Goal: Find specific page/section: Find specific page/section

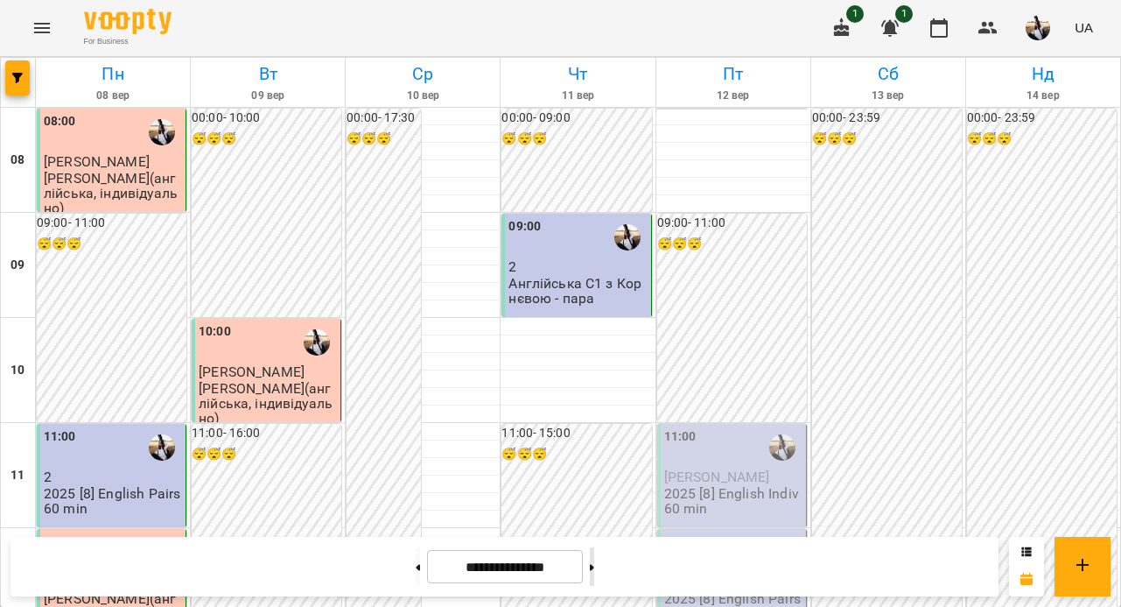
click at [594, 566] on button at bounding box center [592, 566] width 4 height 39
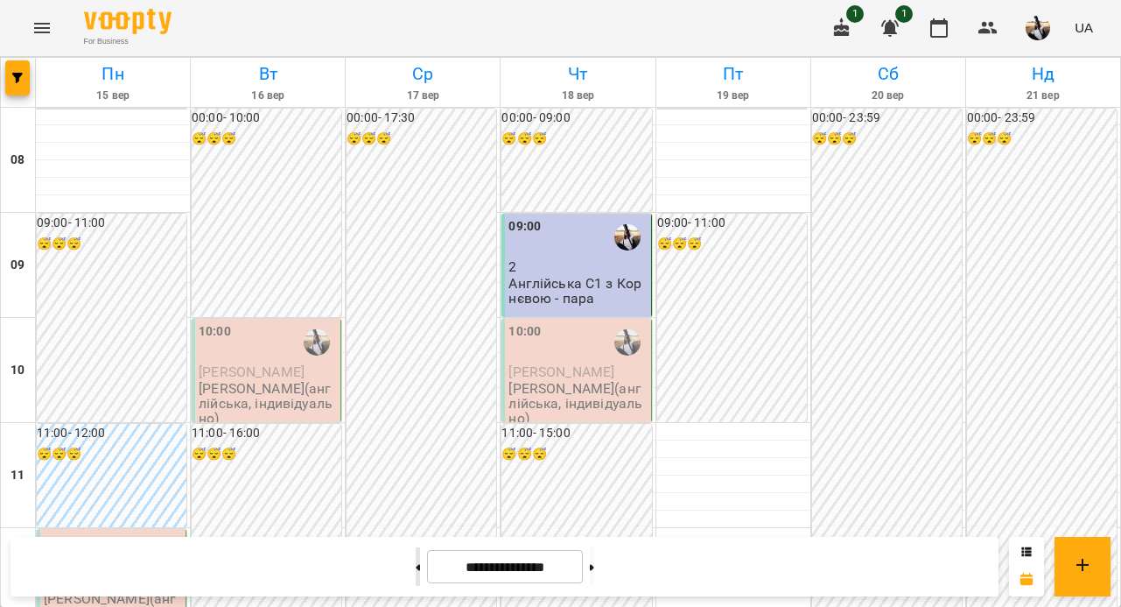
click at [416, 566] on icon at bounding box center [418, 567] width 4 height 6
type input "**********"
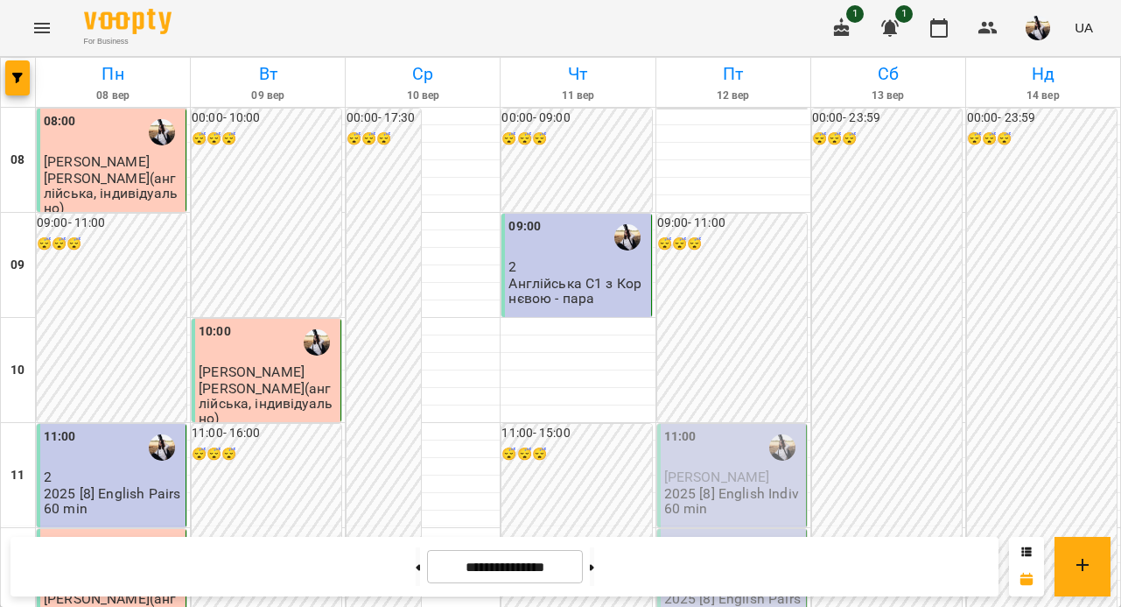
scroll to position [203, 0]
click at [51, 29] on icon "Menu" at bounding box center [42, 28] width 21 height 21
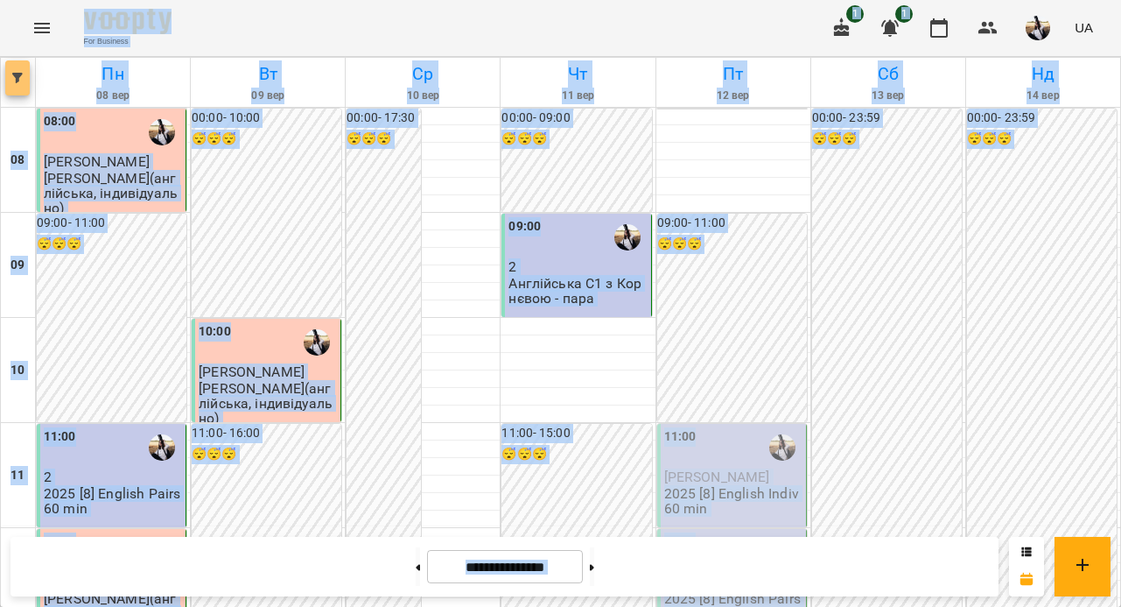
click at [11, 81] on span "button" at bounding box center [17, 78] width 25 height 11
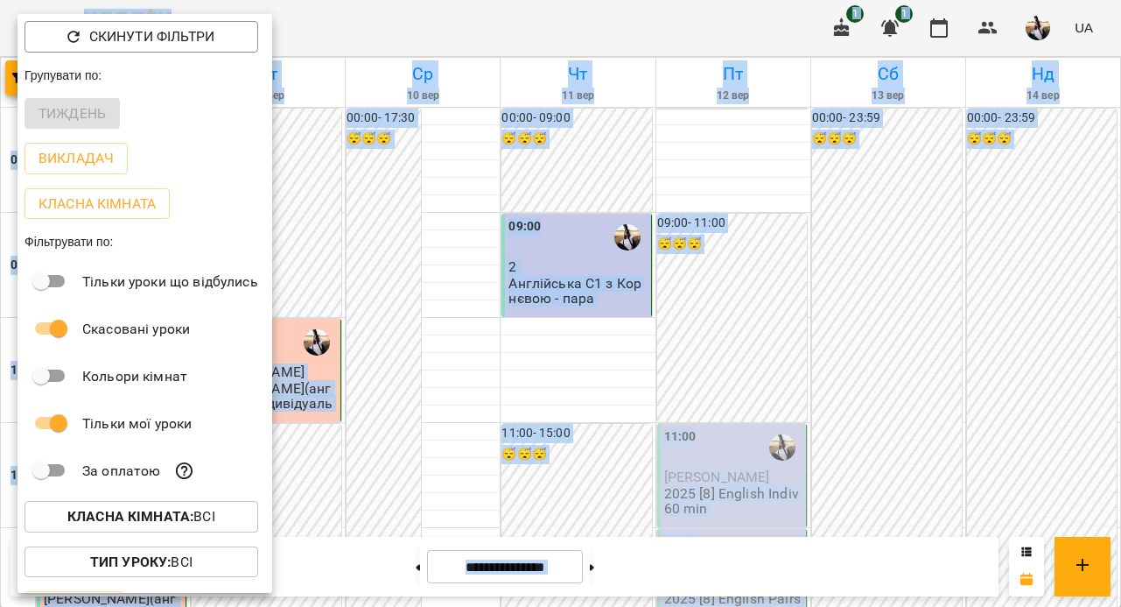
scroll to position [42, 0]
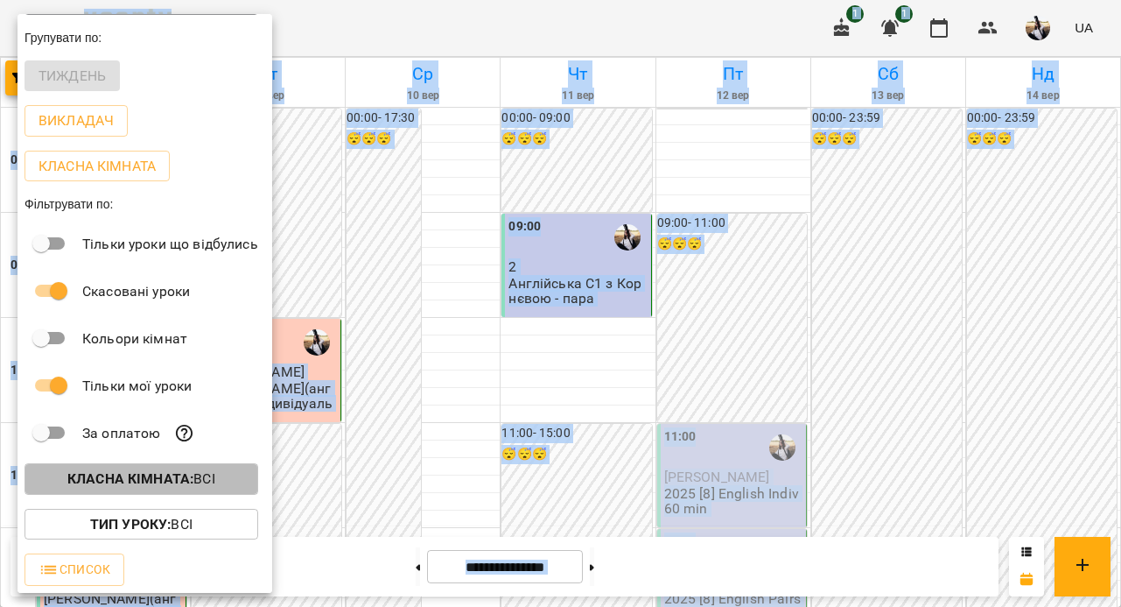
click at [121, 487] on b "Класна кімната :" at bounding box center [130, 478] width 126 height 17
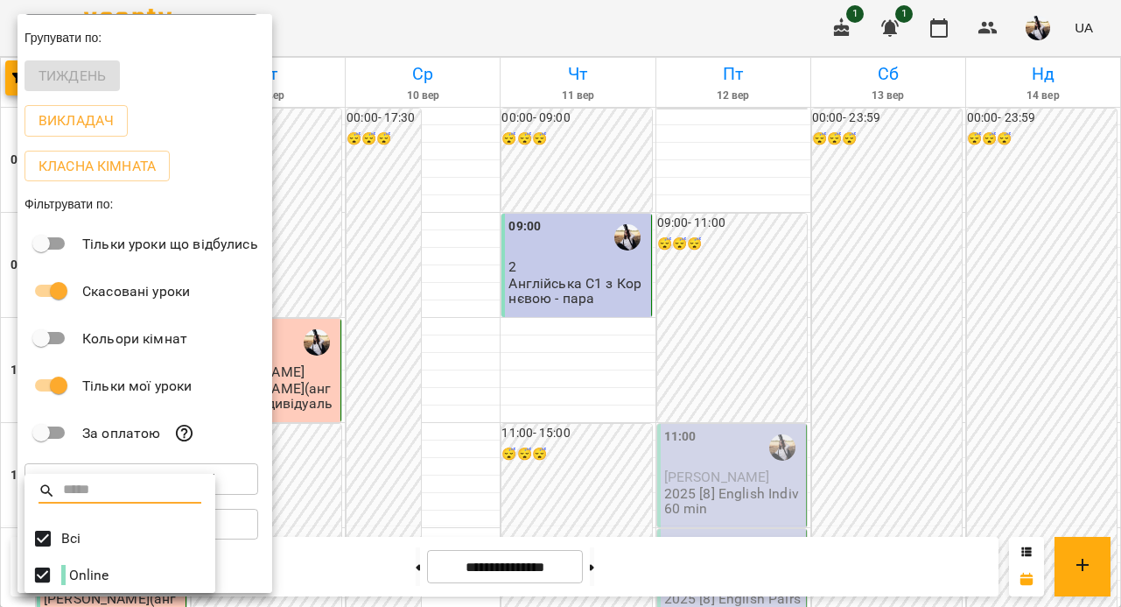
scroll to position [4, 0]
click at [239, 419] on div at bounding box center [560, 303] width 1121 height 607
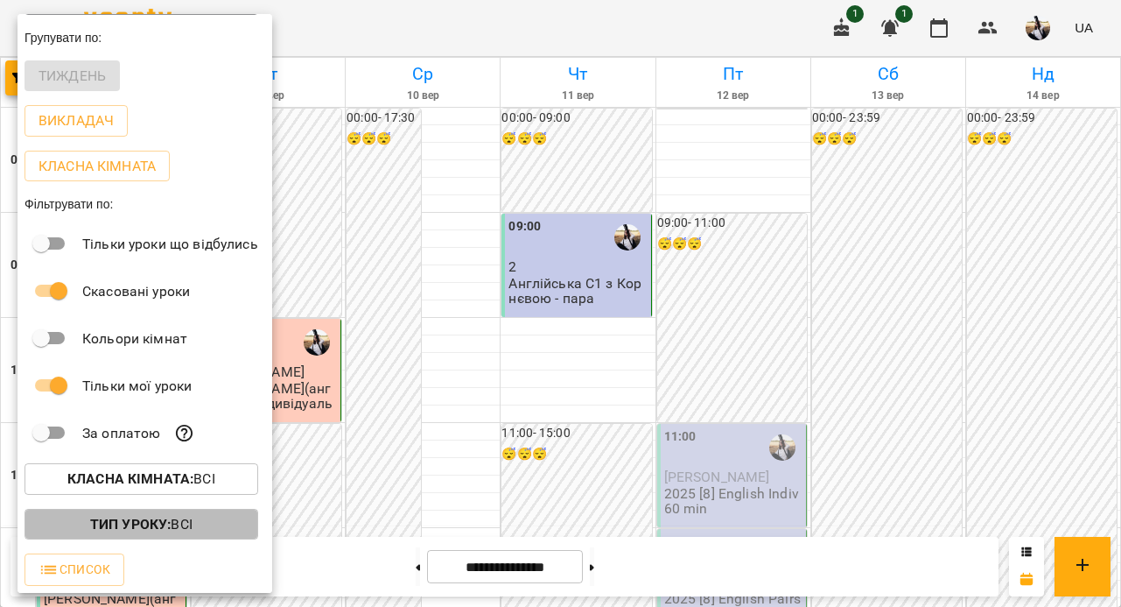
click at [216, 529] on span "Тип Уроку : Всі" at bounding box center [142, 524] width 206 height 21
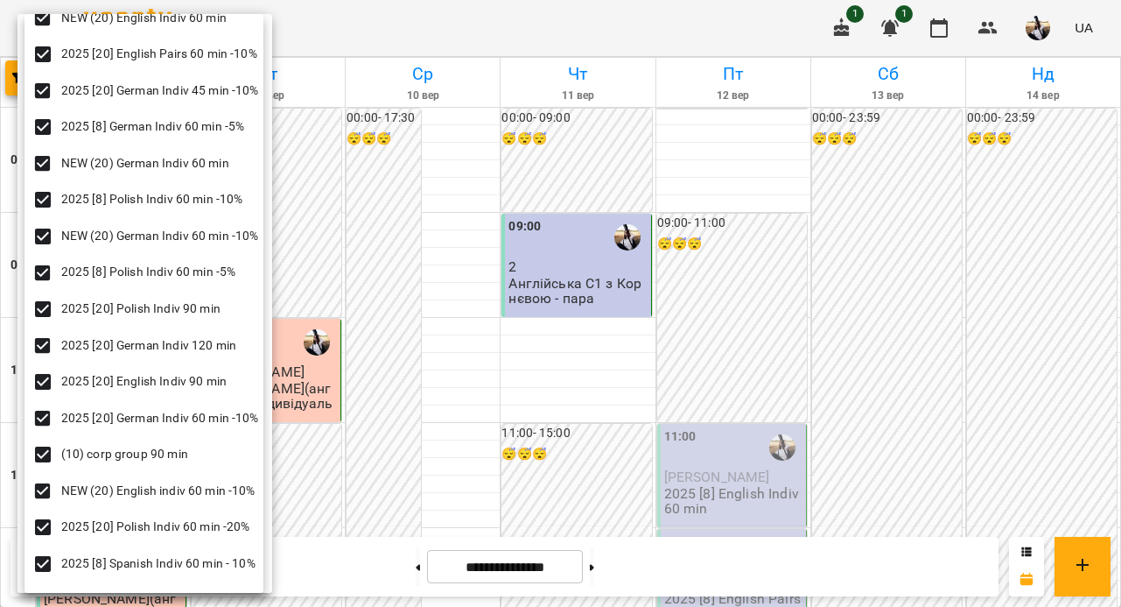
scroll to position [1909, 0]
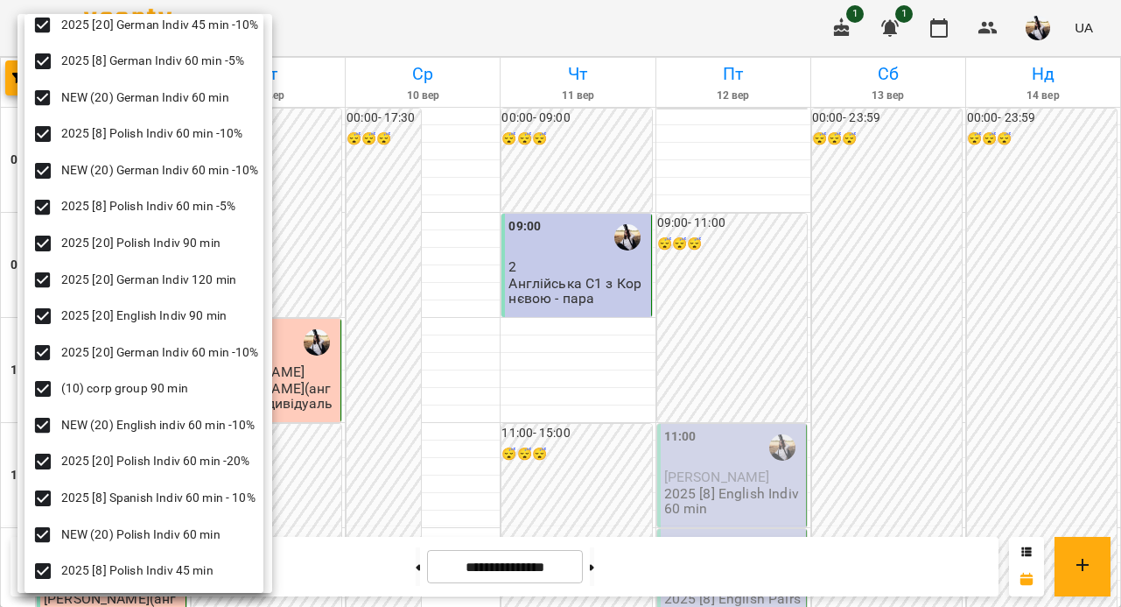
click at [447, 214] on div at bounding box center [560, 303] width 1121 height 607
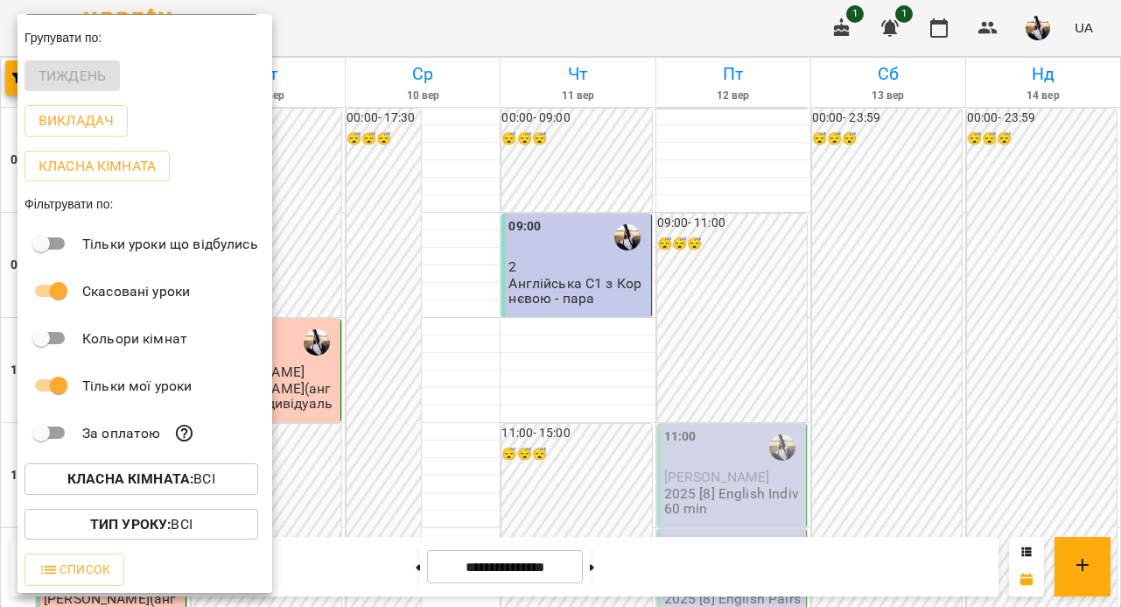
click at [447, 214] on div at bounding box center [560, 303] width 1121 height 607
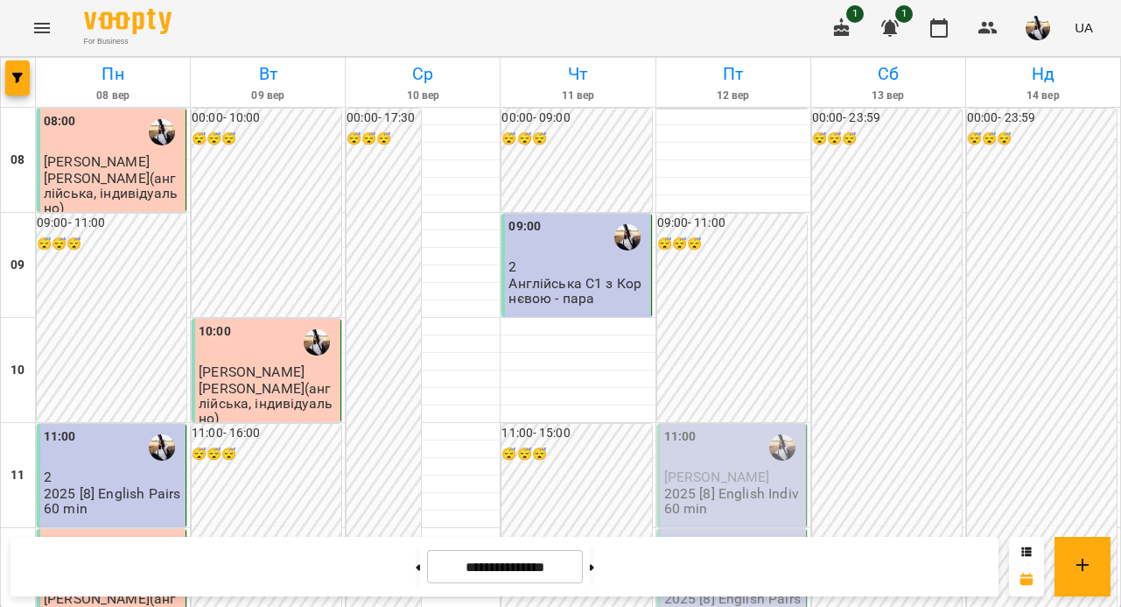
click at [30, 75] on div at bounding box center [18, 82] width 35 height 49
click at [5, 74] on span "button" at bounding box center [17, 78] width 25 height 11
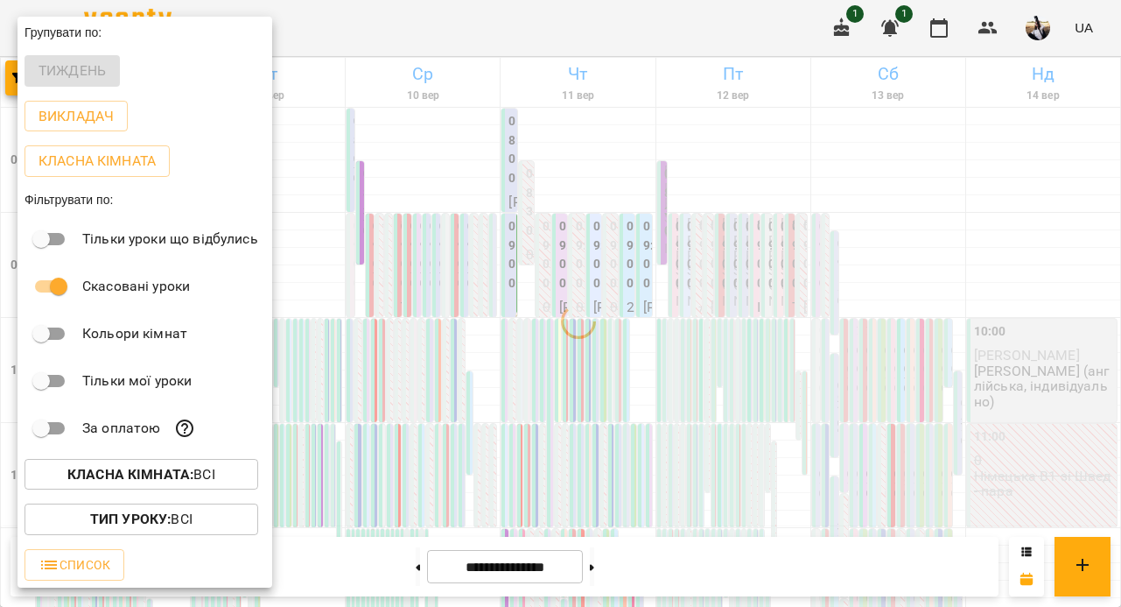
scroll to position [0, 0]
click at [413, 301] on div at bounding box center [560, 303] width 1121 height 607
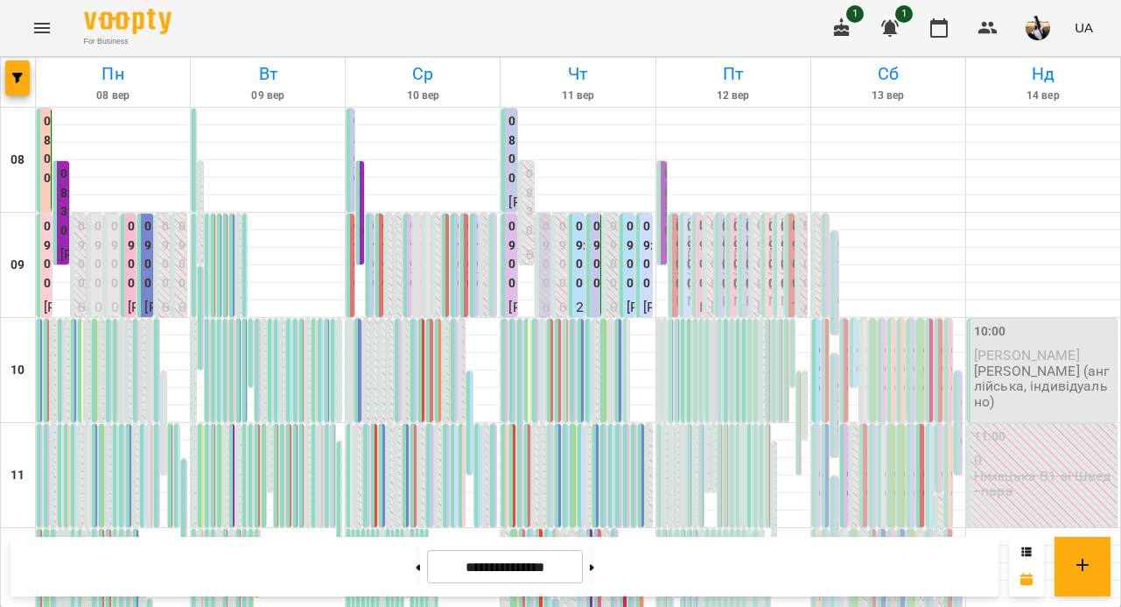
click at [512, 288] on label "09:00" at bounding box center [514, 254] width 11 height 75
click at [507, 298] on div "09:00 [PERSON_NAME] [PERSON_NAME] ( німецька, індивідуальні)" at bounding box center [509, 569] width 15 height 711
click at [509, 299] on span "[PERSON_NAME]" at bounding box center [515, 383] width 12 height 168
click at [21, 81] on icon "button" at bounding box center [17, 78] width 11 height 11
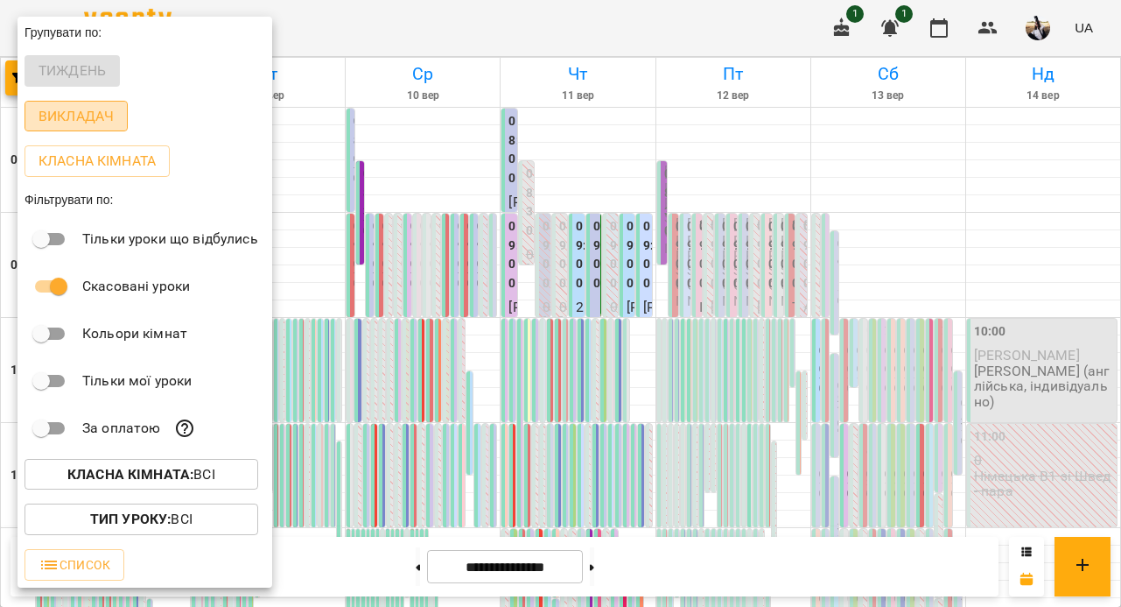
click at [57, 123] on p "Викладач" at bounding box center [76, 116] width 75 height 21
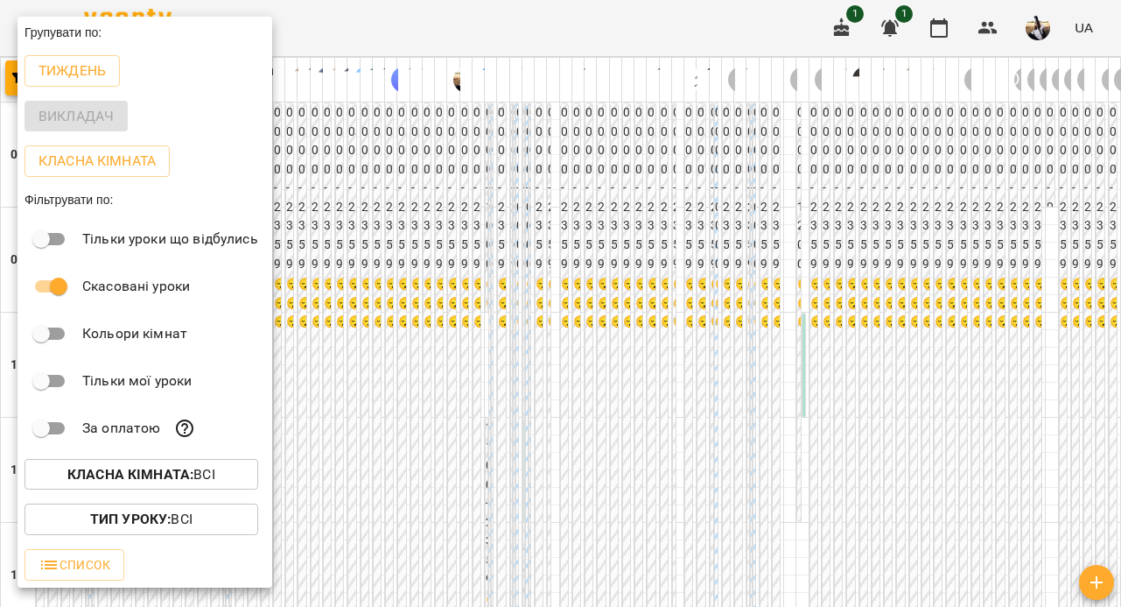
click at [418, 102] on div at bounding box center [560, 303] width 1121 height 607
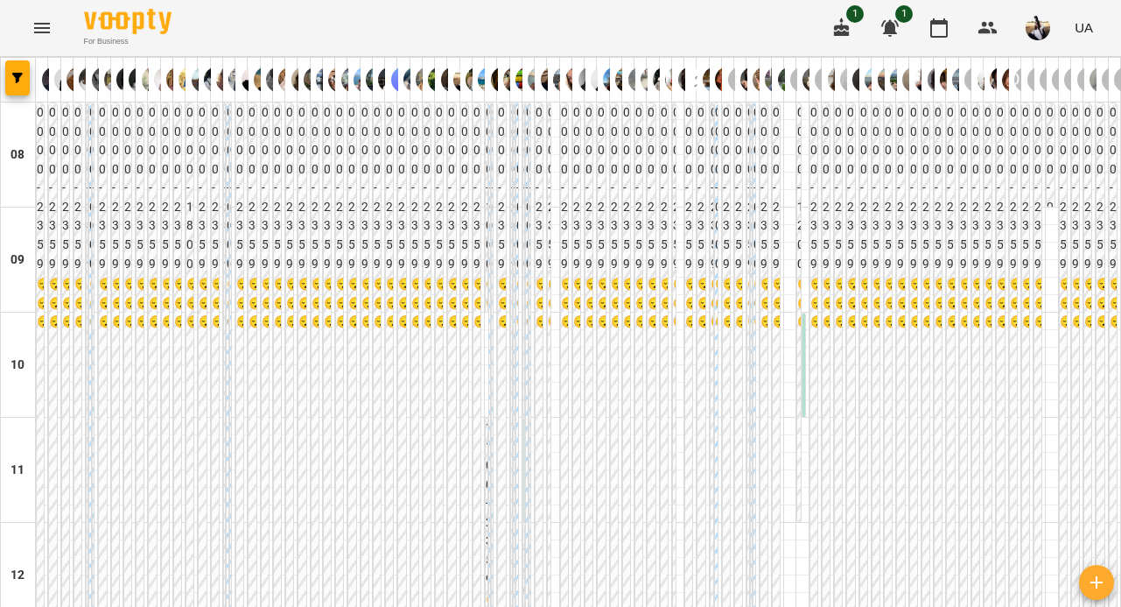
click at [399, 83] on div "[PERSON_NAME] (а)" at bounding box center [404, 80] width 14 height 40
click at [394, 83] on img at bounding box center [404, 80] width 26 height 26
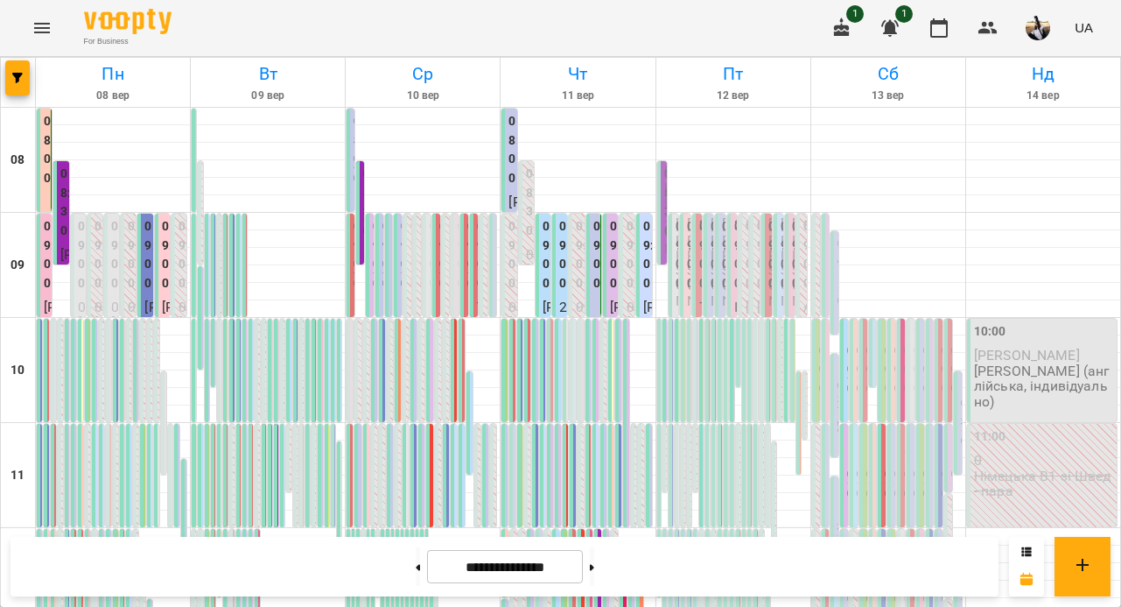
scroll to position [301, 0]
click at [633, 72] on h6 "Чт" at bounding box center [577, 73] width 149 height 27
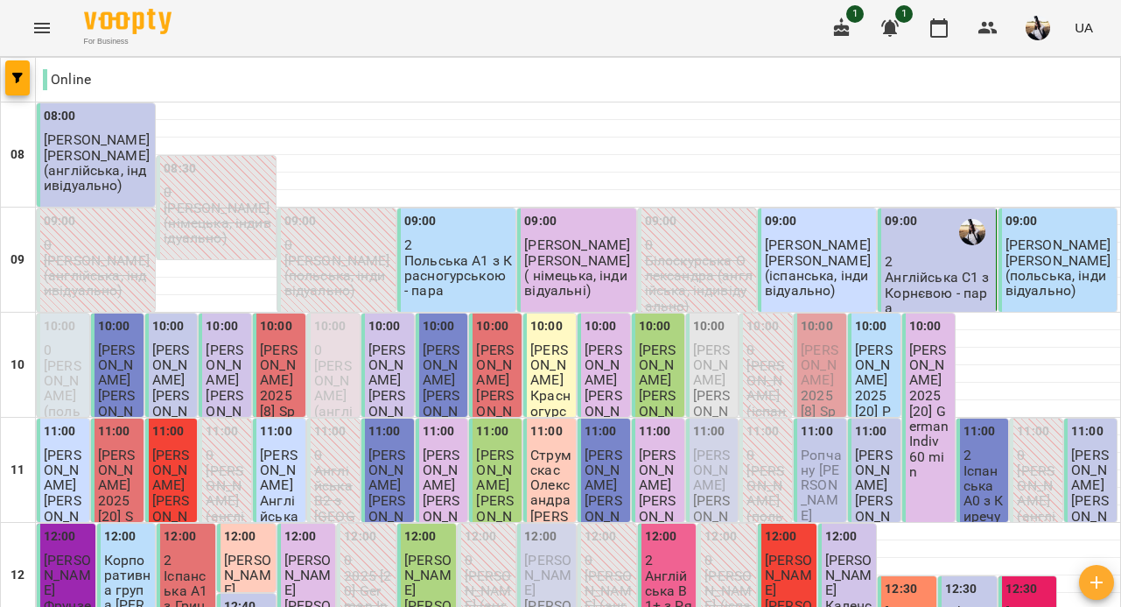
scroll to position [0, 0]
click at [29, 78] on span "button" at bounding box center [17, 78] width 25 height 11
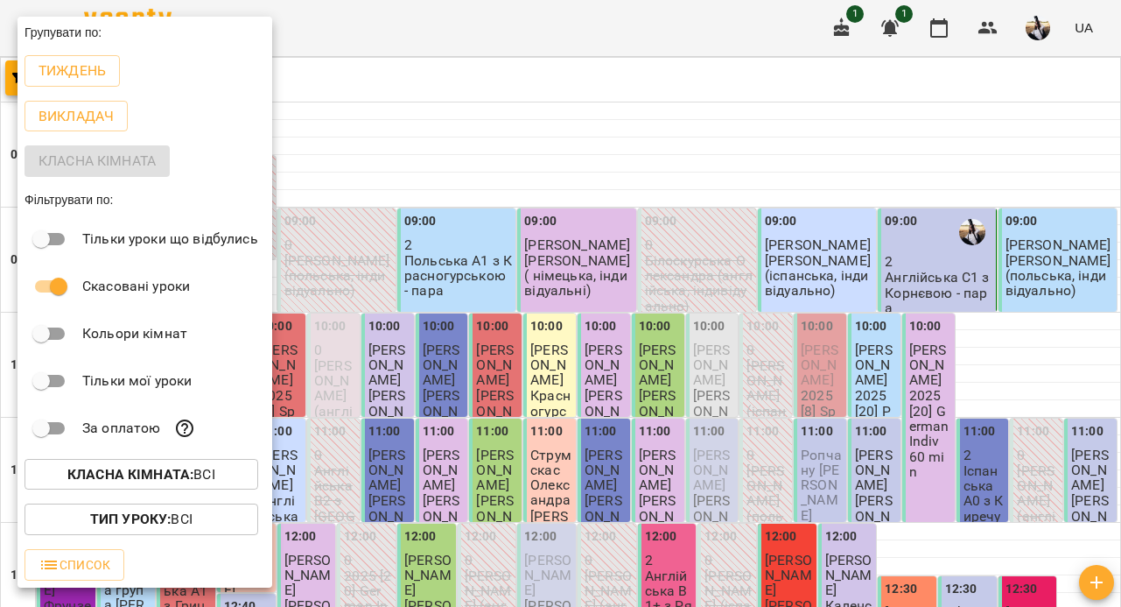
click at [335, 59] on div at bounding box center [560, 303] width 1121 height 607
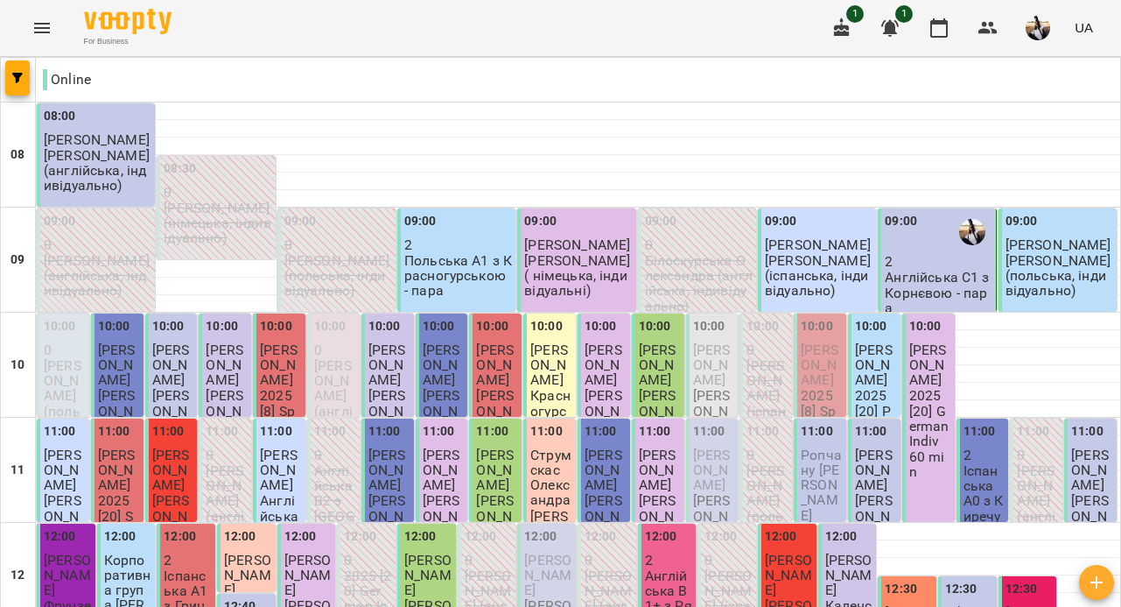
click at [72, 78] on p "Online" at bounding box center [67, 79] width 48 height 21
click at [604, 248] on span "[PERSON_NAME]" at bounding box center [577, 244] width 106 height 17
click at [994, 38] on icon "button" at bounding box center [988, 28] width 21 height 21
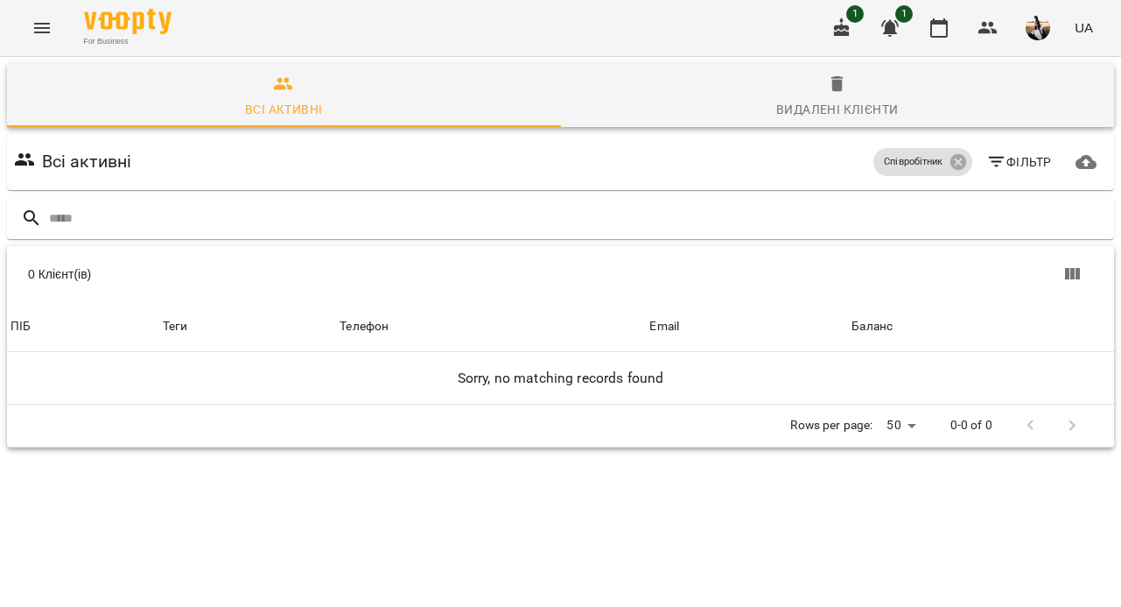
click at [1026, 32] on button "button" at bounding box center [1039, 28] width 46 height 46
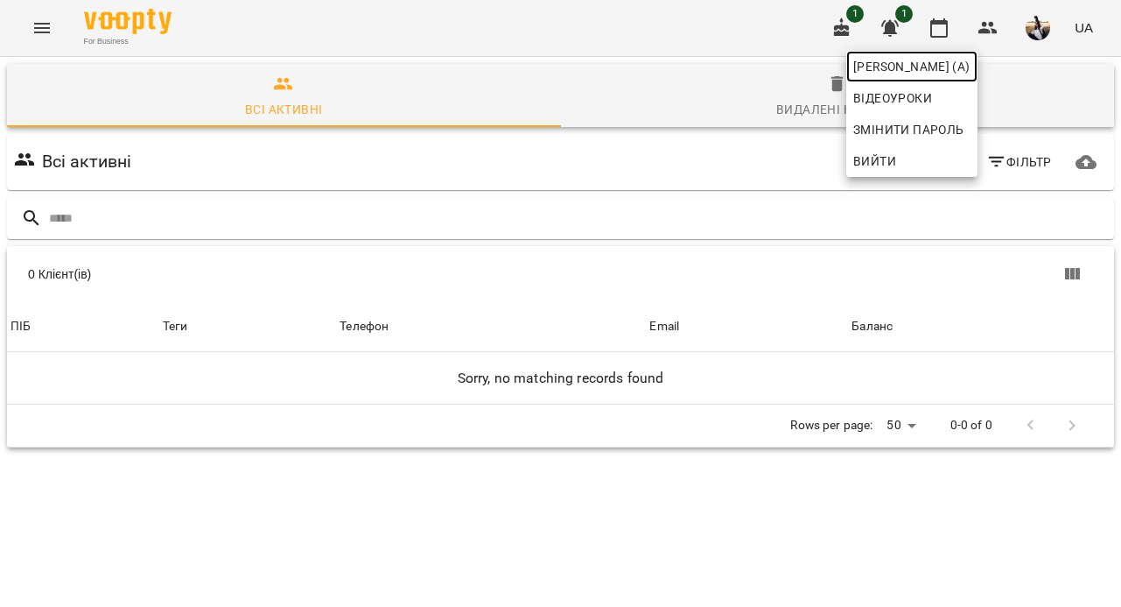
click at [971, 67] on span "[PERSON_NAME] (а)" at bounding box center [912, 66] width 117 height 21
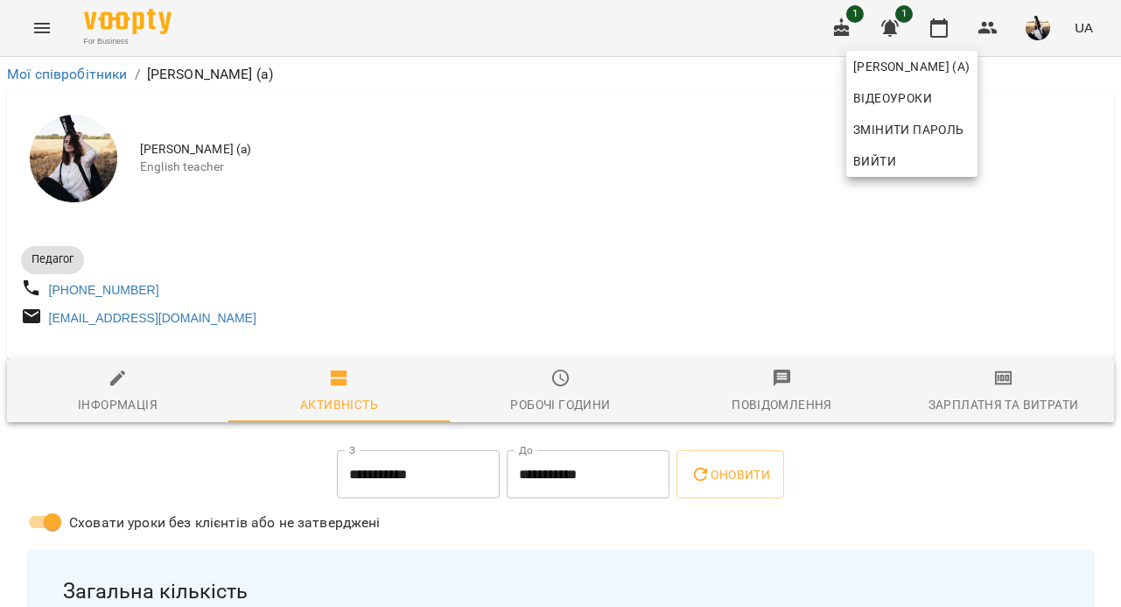
click at [763, 193] on div at bounding box center [560, 303] width 1121 height 607
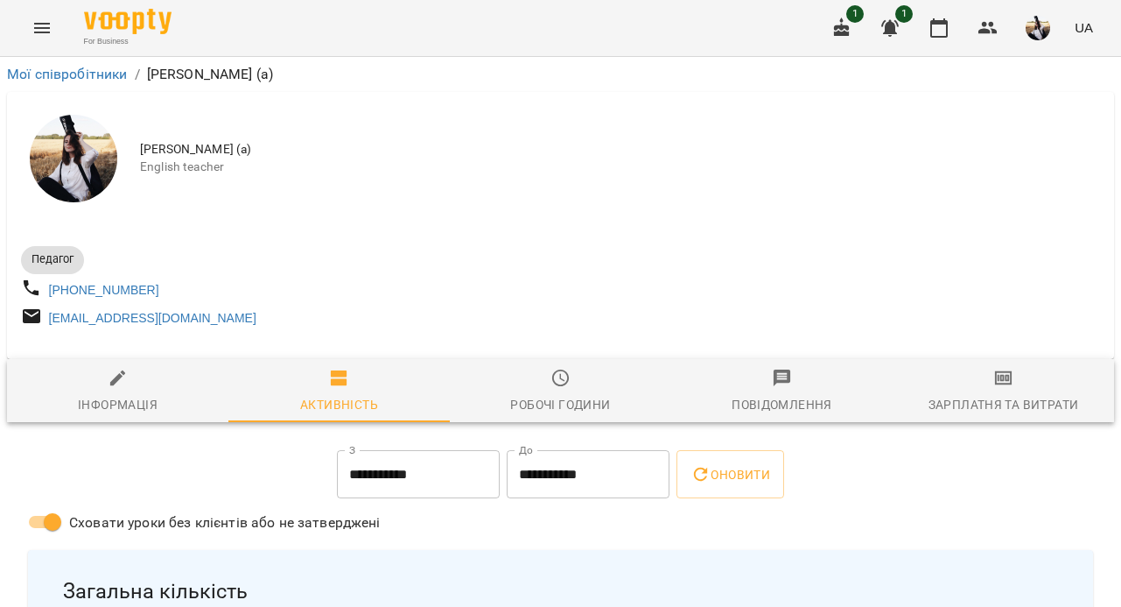
click at [82, 130] on img at bounding box center [74, 159] width 88 height 88
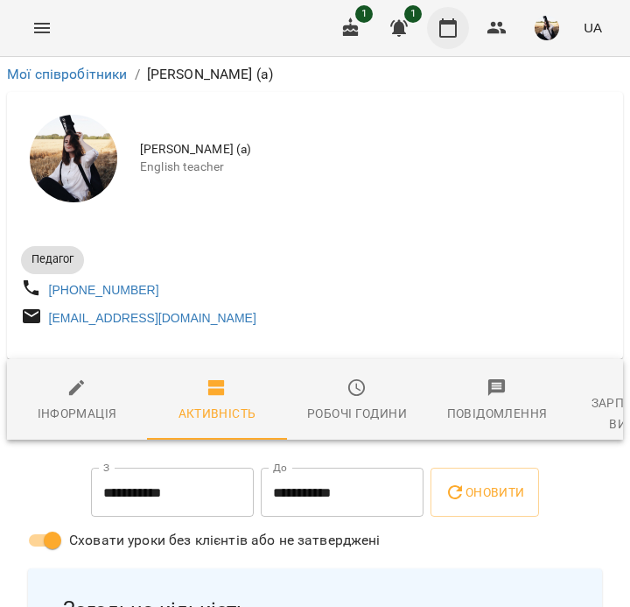
click at [452, 21] on icon "button" at bounding box center [448, 27] width 18 height 19
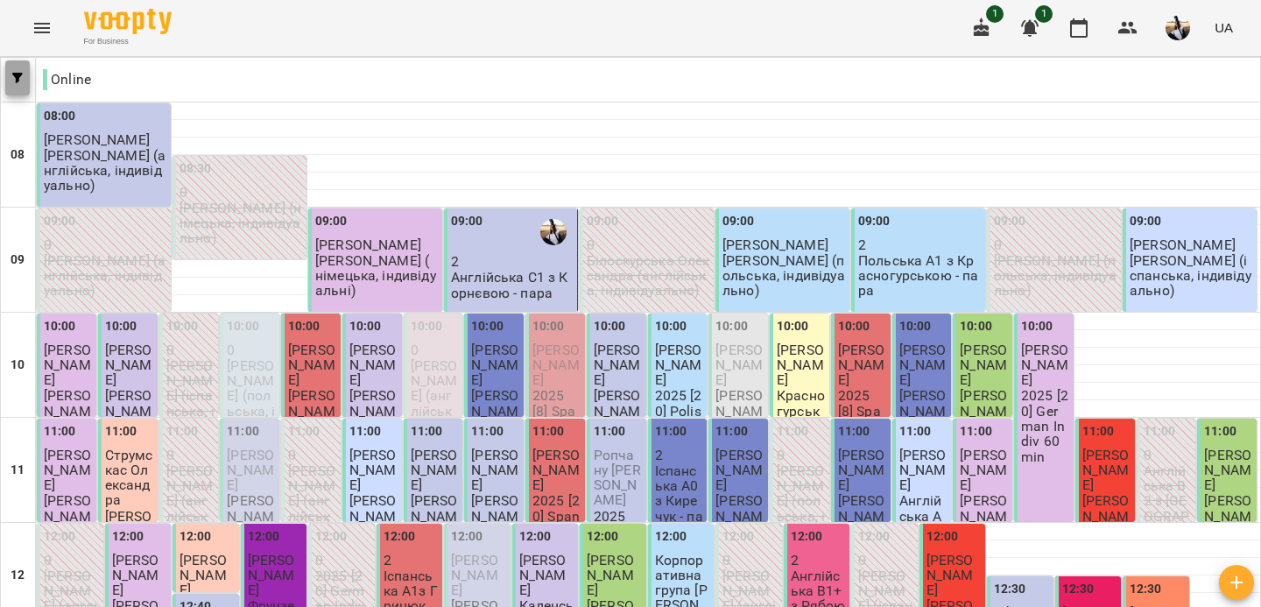
click at [17, 84] on button "button" at bounding box center [17, 77] width 25 height 35
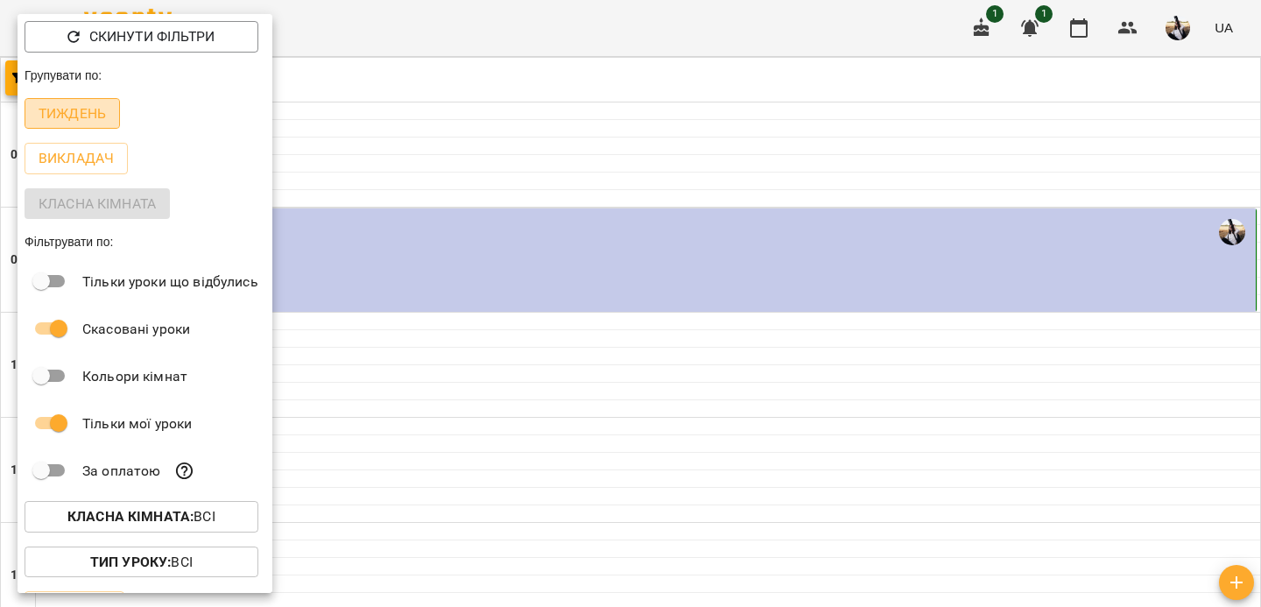
click at [91, 110] on p "Тиждень" at bounding box center [72, 113] width 67 height 21
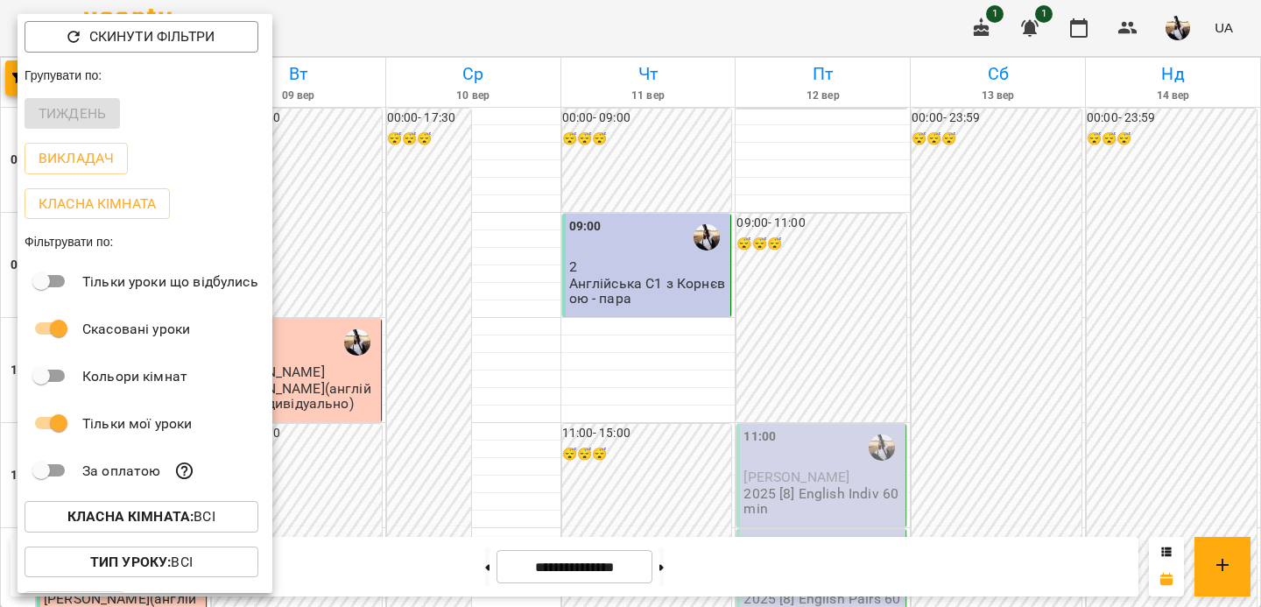
click at [488, 223] on div at bounding box center [630, 303] width 1261 height 607
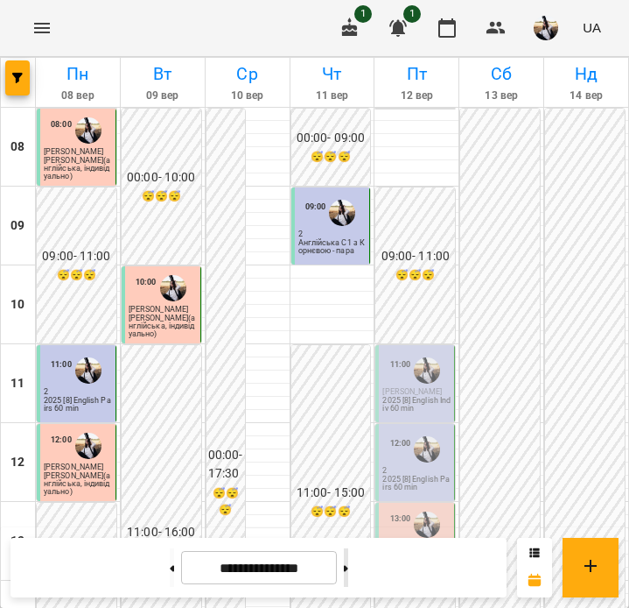
click at [348, 563] on button at bounding box center [346, 567] width 4 height 39
type input "**********"
